Goal: Information Seeking & Learning: Learn about a topic

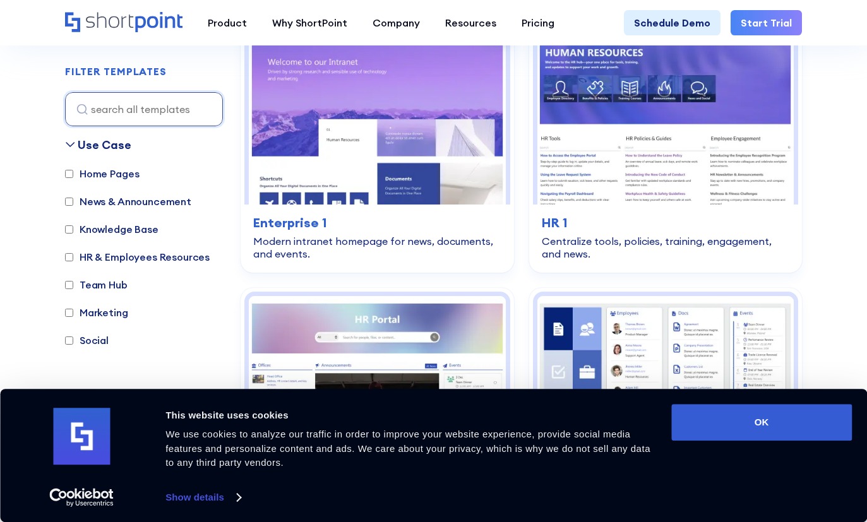
scroll to position [442, 0]
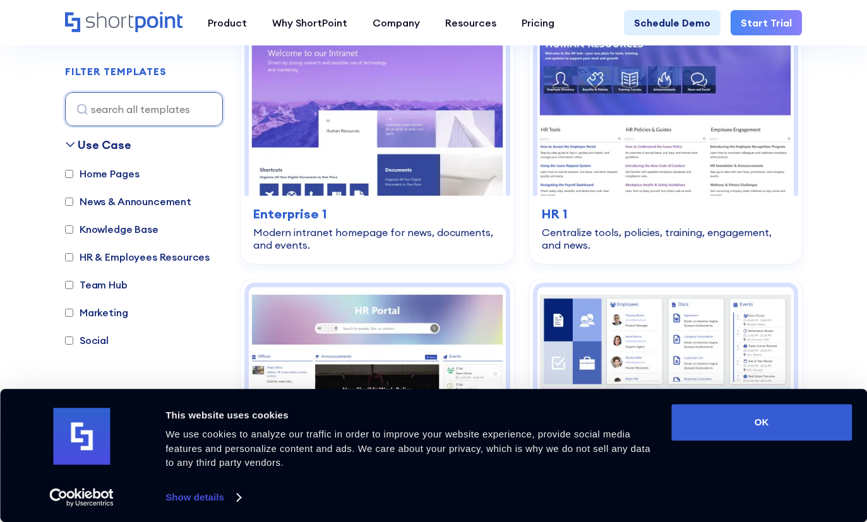
click at [69, 235] on label "Knowledge Base" at bounding box center [111, 229] width 93 height 15
click at [69, 234] on input "Knowledge Base" at bounding box center [69, 229] width 8 height 8
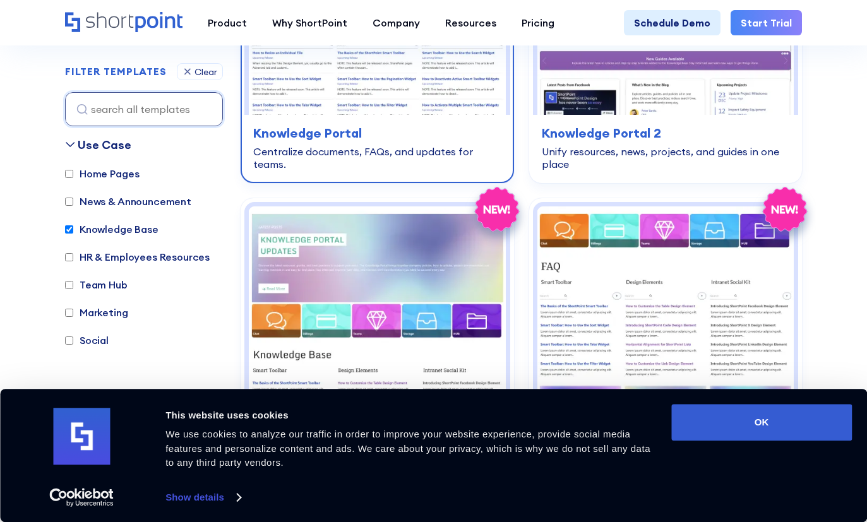
scroll to position [377, 0]
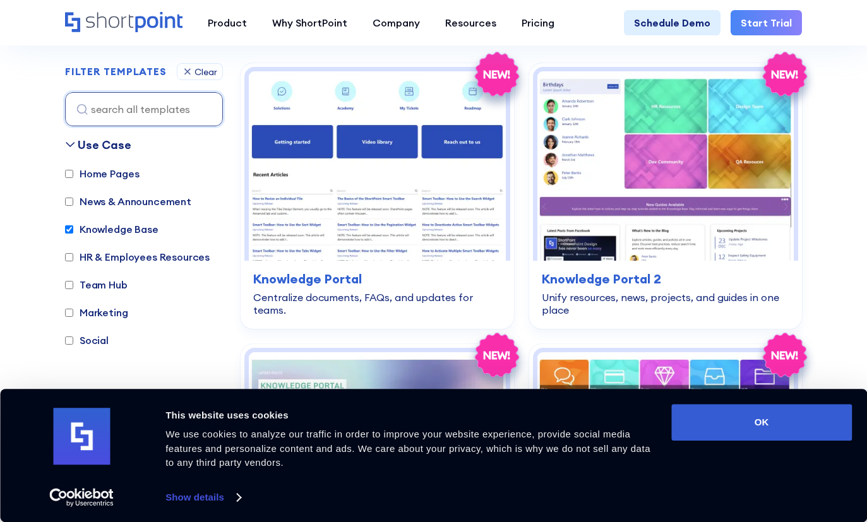
click at [68, 229] on input "Knowledge Base" at bounding box center [69, 229] width 8 height 8
checkbox input "false"
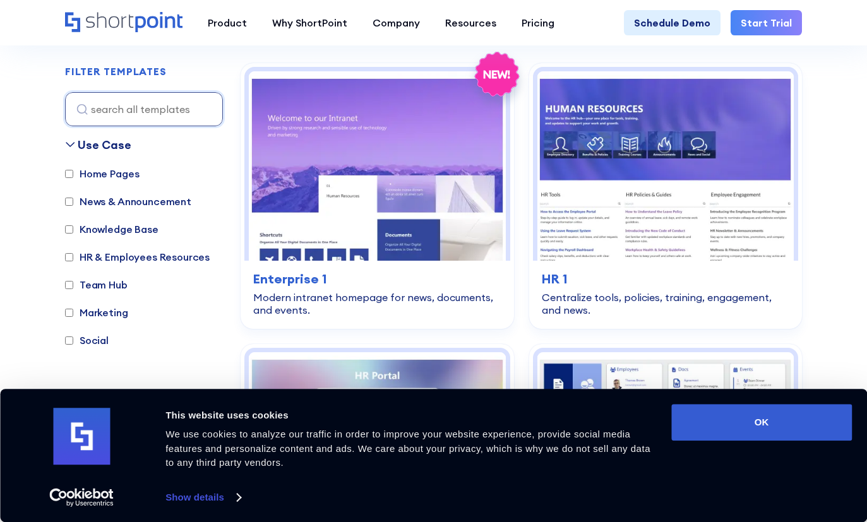
click at [69, 200] on input "News & Announcement" at bounding box center [69, 202] width 8 height 8
checkbox input "true"
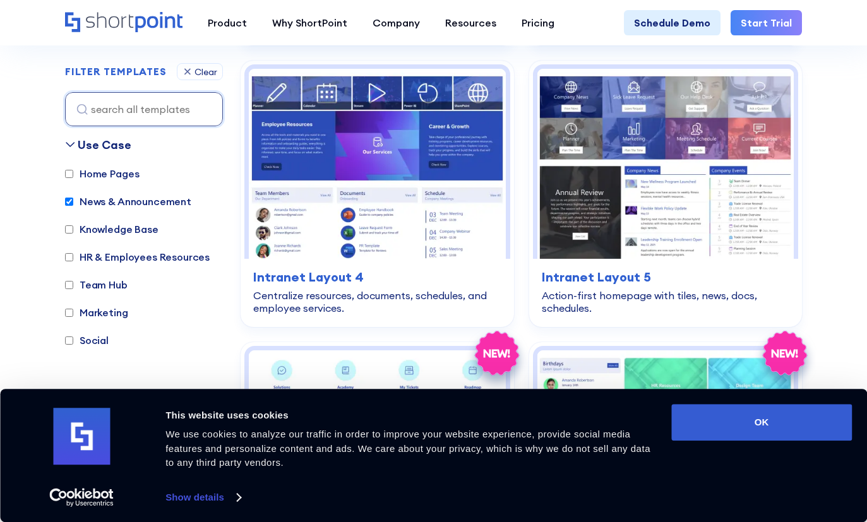
scroll to position [2208, 0]
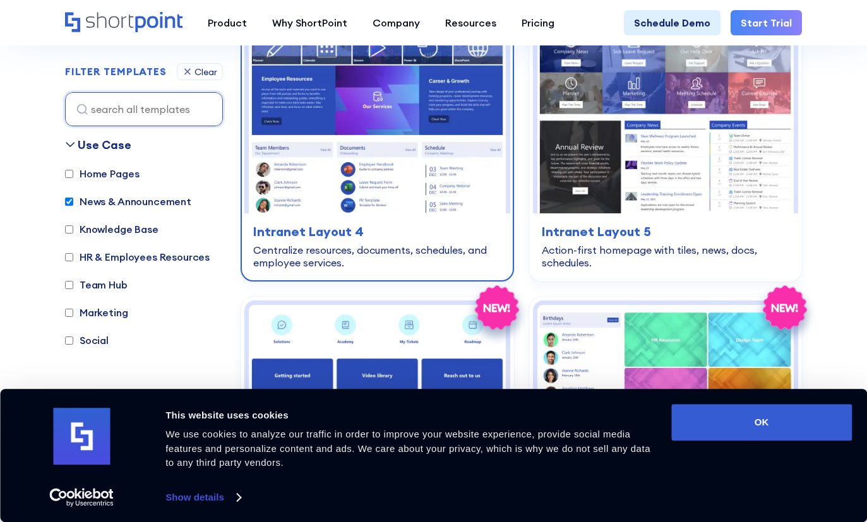
click at [460, 169] on img at bounding box center [377, 117] width 257 height 189
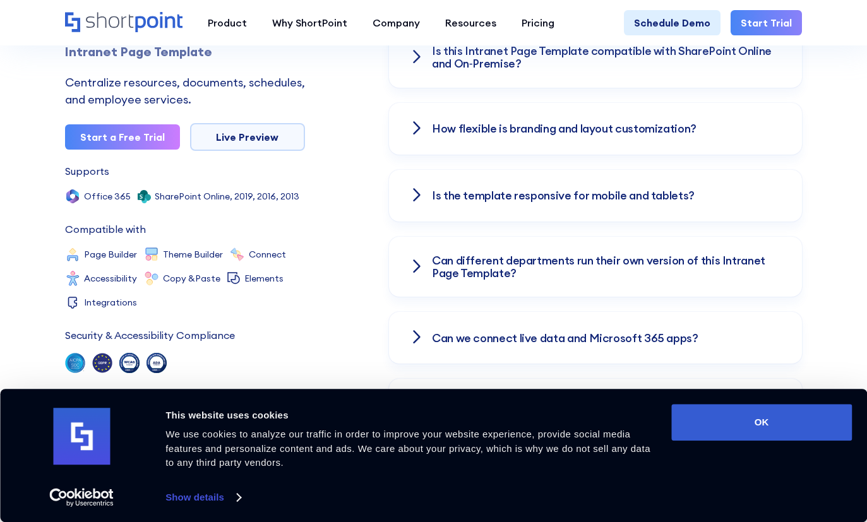
scroll to position [2020, 0]
